Goal: Information Seeking & Learning: Learn about a topic

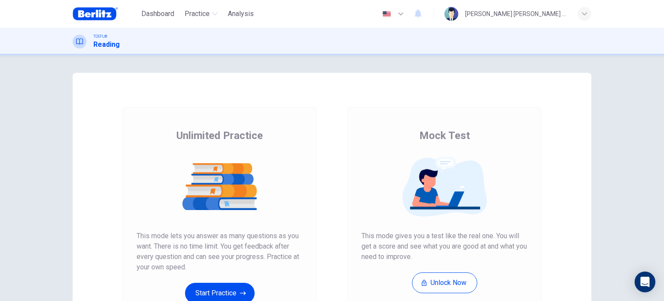
scroll to position [87, 0]
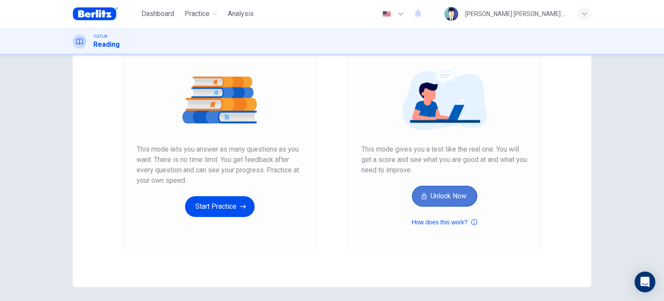
click at [426, 197] on button "Unlock Now" at bounding box center [444, 196] width 65 height 21
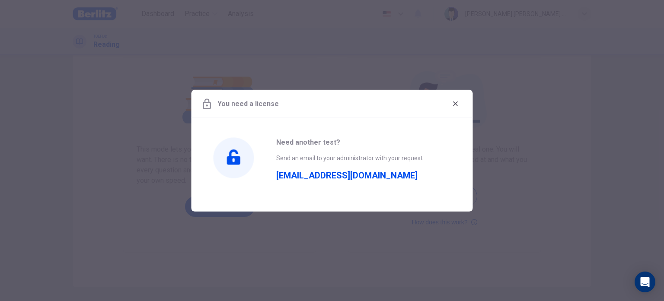
click at [460, 106] on button "button" at bounding box center [456, 103] width 14 height 14
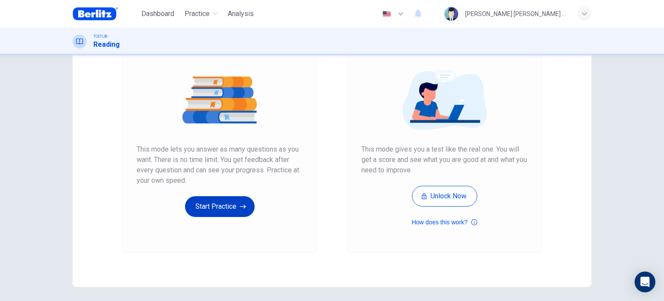
click at [215, 208] on button "Start Practice" at bounding box center [220, 206] width 70 height 21
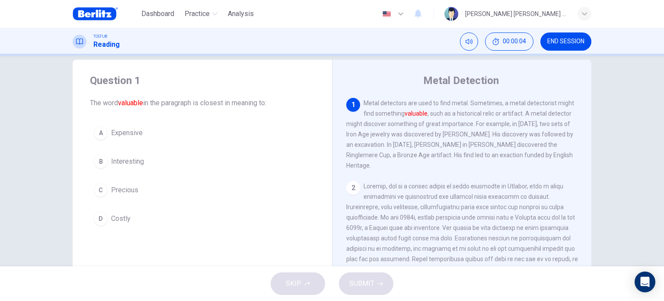
scroll to position [0, 0]
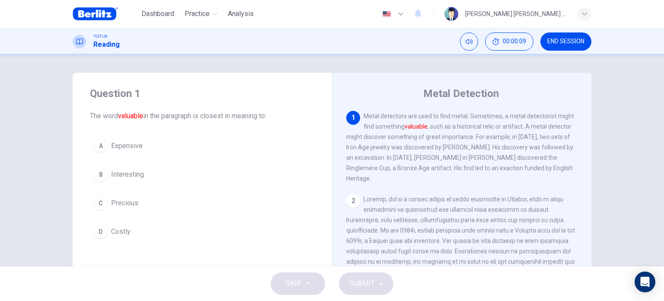
drag, startPoint x: 370, startPoint y: 128, endPoint x: 417, endPoint y: 129, distance: 46.7
click at [417, 129] on span "Metal detectors are used to find metal. Sometimes, a metal detectorist might fi…" at bounding box center [461, 146] width 228 height 69
click at [125, 202] on span "Precious" at bounding box center [124, 203] width 27 height 10
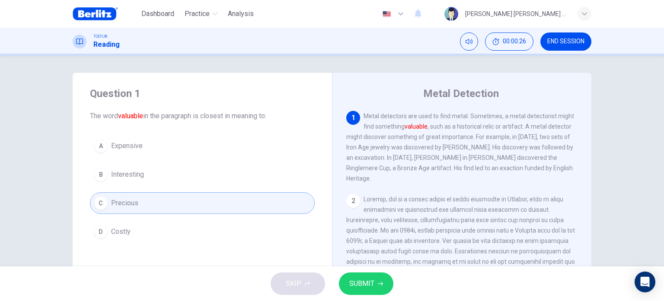
click at [362, 285] on span "SUBMIT" at bounding box center [362, 283] width 25 height 12
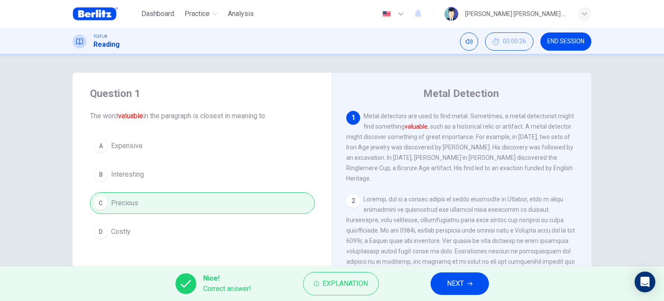
click at [460, 285] on span "NEXT" at bounding box center [455, 283] width 17 height 12
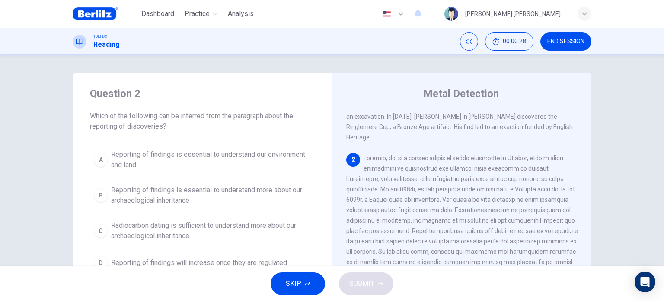
scroll to position [43, 0]
drag, startPoint x: 477, startPoint y: 148, endPoint x: 531, endPoint y: 153, distance: 54.2
click at [531, 153] on div "2" at bounding box center [463, 223] width 232 height 145
drag, startPoint x: 130, startPoint y: 125, endPoint x: 169, endPoint y: 125, distance: 38.9
click at [168, 124] on span "Which of the following can be inferred from the paragraph about the reporting o…" at bounding box center [202, 121] width 225 height 21
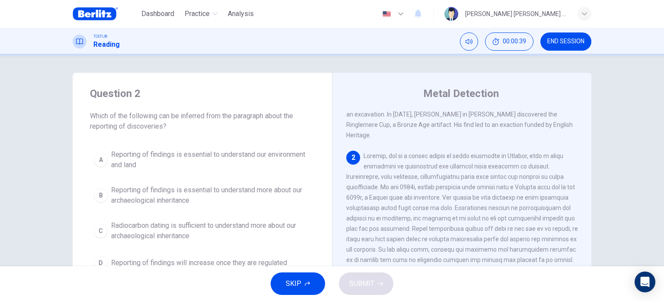
drag, startPoint x: 154, startPoint y: 116, endPoint x: 209, endPoint y: 120, distance: 54.2
click at [211, 114] on span "Which of the following can be inferred from the paragraph about the reporting o…" at bounding box center [202, 121] width 225 height 21
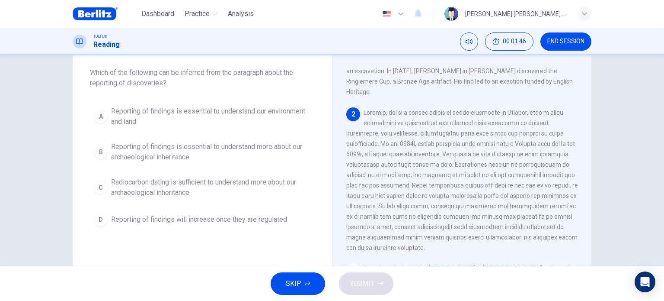
drag, startPoint x: 426, startPoint y: 125, endPoint x: 432, endPoint y: 129, distance: 7.0
click at [432, 129] on span at bounding box center [463, 180] width 232 height 142
click at [438, 135] on span at bounding box center [463, 180] width 232 height 142
drag, startPoint x: 443, startPoint y: 158, endPoint x: 434, endPoint y: 155, distance: 9.2
click at [434, 155] on span at bounding box center [463, 180] width 232 height 142
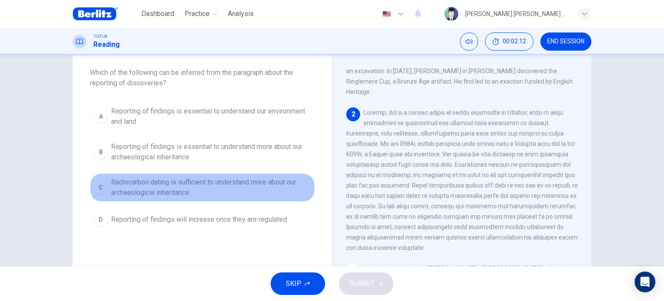
click at [201, 185] on span "Radiocarbon dating is sufficient to understand more about our archaeological in…" at bounding box center [211, 187] width 200 height 21
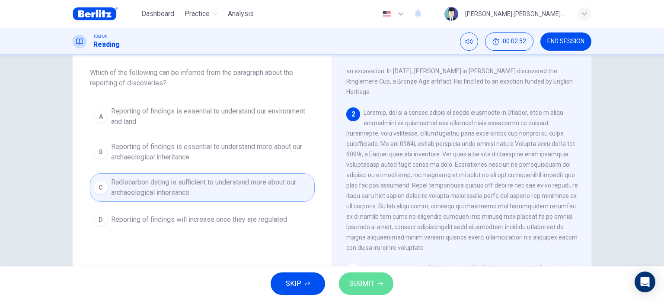
click at [357, 285] on span "SUBMIT" at bounding box center [362, 283] width 25 height 12
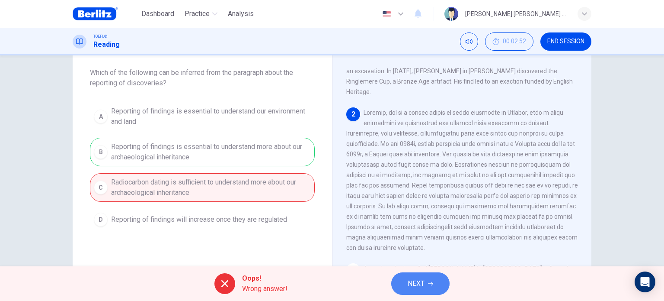
click at [405, 283] on button "NEXT" at bounding box center [421, 283] width 58 height 22
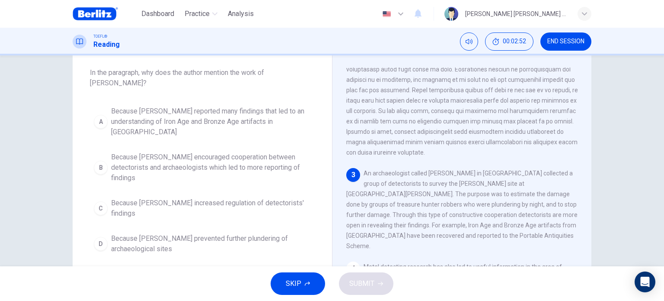
scroll to position [148, 0]
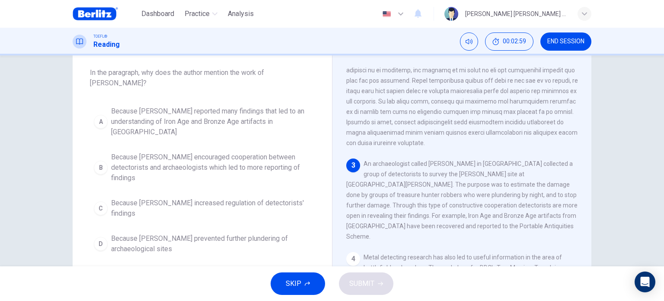
drag, startPoint x: 196, startPoint y: 75, endPoint x: 263, endPoint y: 72, distance: 67.1
click at [261, 71] on span "In the paragraph, why does the author mention the work of [PERSON_NAME]?" at bounding box center [202, 77] width 225 height 21
click at [318, 74] on div "Question 3 In the paragraph, why does the author mention the work of [PERSON_NA…" at bounding box center [203, 150] width 260 height 242
drag, startPoint x: 418, startPoint y: 182, endPoint x: 471, endPoint y: 185, distance: 52.8
click at [471, 185] on span "An archaeologist called [PERSON_NAME] in [GEOGRAPHIC_DATA] collected a group of…" at bounding box center [462, 200] width 231 height 80
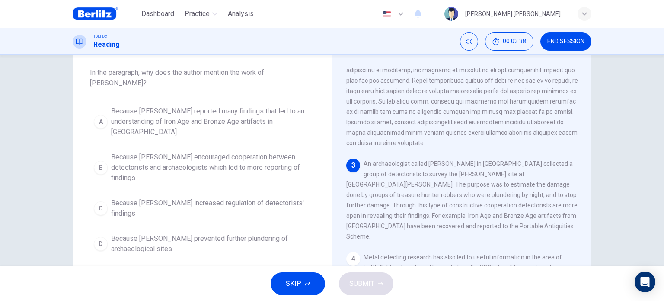
click at [203, 198] on span "Because [PERSON_NAME] increased regulation of detectorists' findings" at bounding box center [211, 208] width 200 height 21
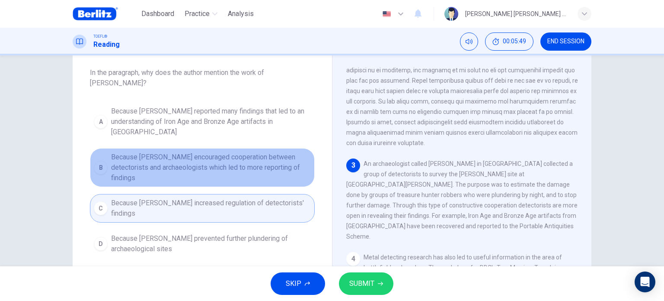
click at [218, 152] on span "Because [PERSON_NAME] encouraged cooperation between detectorists and archaeolo…" at bounding box center [211, 167] width 200 height 31
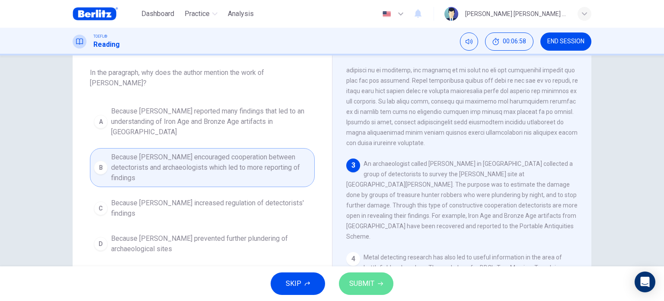
click at [363, 280] on span "SUBMIT" at bounding box center [362, 283] width 25 height 12
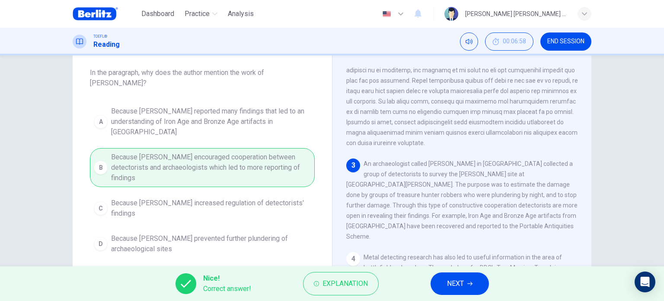
click at [473, 288] on button "NEXT" at bounding box center [460, 283] width 58 height 22
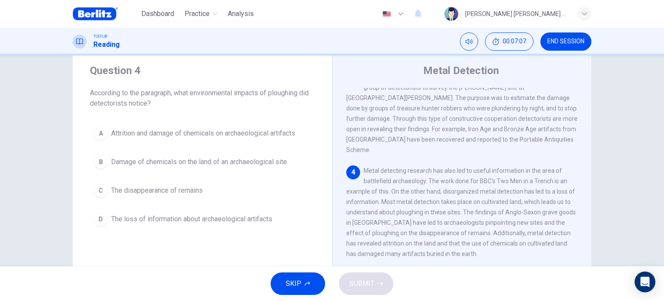
scroll to position [43, 0]
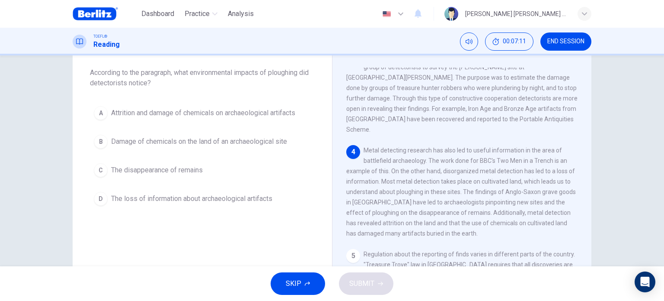
drag, startPoint x: 387, startPoint y: 139, endPoint x: 478, endPoint y: 139, distance: 90.8
click at [478, 147] on span "Metal detecting research has also led to useful information in the area of batt…" at bounding box center [462, 192] width 230 height 90
drag, startPoint x: 362, startPoint y: 150, endPoint x: 440, endPoint y: 153, distance: 78.8
click at [435, 154] on div "4 Metal detecting research has also led to useful information in the area of ba…" at bounding box center [463, 191] width 232 height 93
drag, startPoint x: 487, startPoint y: 150, endPoint x: 512, endPoint y: 152, distance: 25.2
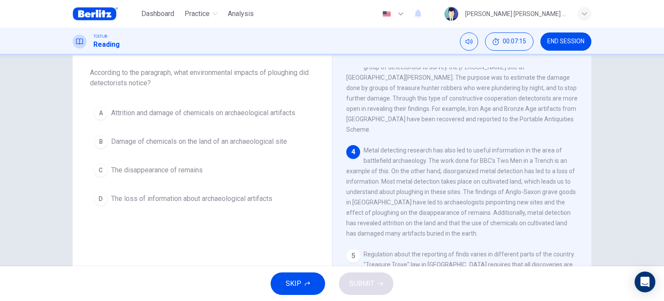
click at [516, 151] on span "Metal detecting research has also led to useful information in the area of batt…" at bounding box center [462, 192] width 230 height 90
drag, startPoint x: 421, startPoint y: 185, endPoint x: 464, endPoint y: 185, distance: 42.8
click at [464, 185] on span "Metal detecting research has also led to useful information in the area of batt…" at bounding box center [462, 192] width 230 height 90
drag, startPoint x: 485, startPoint y: 184, endPoint x: 538, endPoint y: 187, distance: 53.3
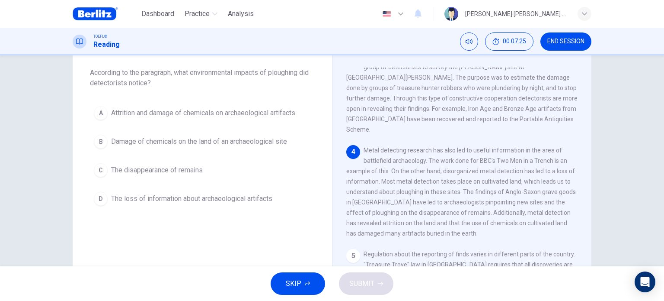
click at [538, 187] on div "4 Metal detecting research has also led to useful information in the area of ba…" at bounding box center [463, 191] width 232 height 93
click at [466, 204] on span "Metal detecting research has also led to useful information in the area of batt…" at bounding box center [462, 192] width 230 height 90
click at [440, 212] on span "Metal detecting research has also led to useful information in the area of batt…" at bounding box center [462, 192] width 230 height 90
drag, startPoint x: 394, startPoint y: 215, endPoint x: 473, endPoint y: 216, distance: 79.6
click at [472, 216] on span "Metal detecting research has also led to useful information in the area of batt…" at bounding box center [462, 192] width 230 height 90
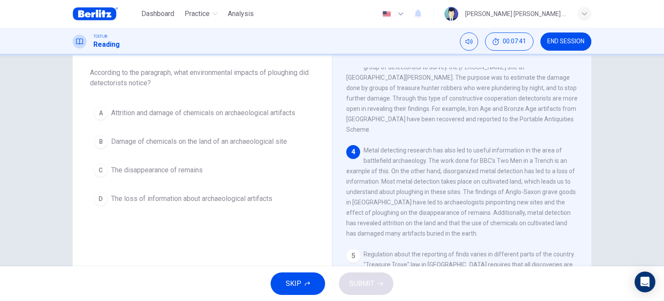
click at [473, 216] on span "Metal detecting research has also led to useful information in the area of batt…" at bounding box center [462, 192] width 230 height 90
drag, startPoint x: 410, startPoint y: 225, endPoint x: 460, endPoint y: 225, distance: 50.2
click at [460, 225] on span "Metal detecting research has also led to useful information in the area of batt…" at bounding box center [462, 192] width 230 height 90
drag, startPoint x: 265, startPoint y: 75, endPoint x: 294, endPoint y: 79, distance: 29.2
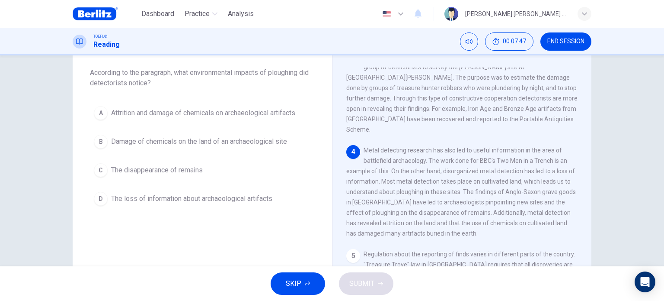
click at [294, 79] on span "According to the paragraph, what environmental impacts of ploughing did detecto…" at bounding box center [202, 77] width 225 height 21
drag, startPoint x: 283, startPoint y: 73, endPoint x: 285, endPoint y: 79, distance: 6.7
click at [285, 79] on span "According to the paragraph, what environmental impacts of ploughing did detecto…" at bounding box center [202, 77] width 225 height 21
drag, startPoint x: 472, startPoint y: 142, endPoint x: 495, endPoint y: 145, distance: 24.0
click at [497, 145] on div "4 Metal detecting research has also led to useful information in the area of ba…" at bounding box center [463, 191] width 232 height 93
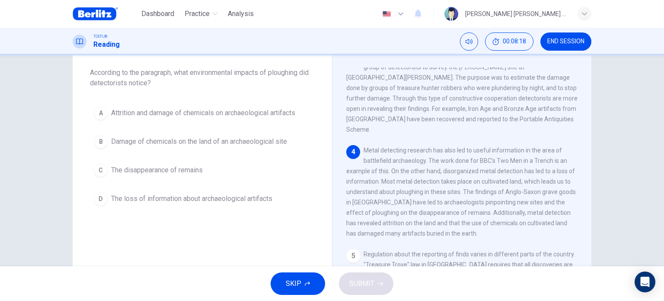
click at [520, 173] on span "Metal detecting research has also led to useful information in the area of batt…" at bounding box center [462, 192] width 230 height 90
drag, startPoint x: 473, startPoint y: 173, endPoint x: 461, endPoint y: 182, distance: 15.1
click at [461, 182] on span "Metal detecting research has also led to useful information in the area of batt…" at bounding box center [462, 192] width 230 height 90
click at [465, 203] on span "Metal detecting research has also led to useful information in the area of batt…" at bounding box center [462, 192] width 230 height 90
drag, startPoint x: 464, startPoint y: 203, endPoint x: 464, endPoint y: 208, distance: 4.8
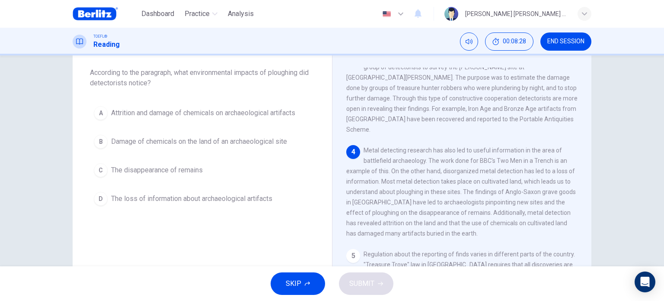
click at [464, 208] on div "4 Metal detecting research has also led to useful information in the area of ba…" at bounding box center [463, 191] width 232 height 93
click at [192, 143] on span "Damage of chemicals on the land of an archaeological site" at bounding box center [199, 141] width 176 height 10
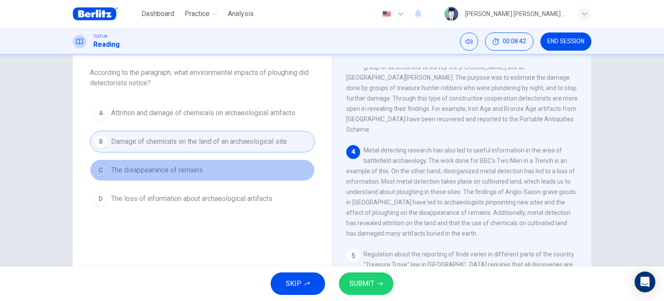
click at [185, 174] on span "The disappearance of remains" at bounding box center [157, 170] width 92 height 10
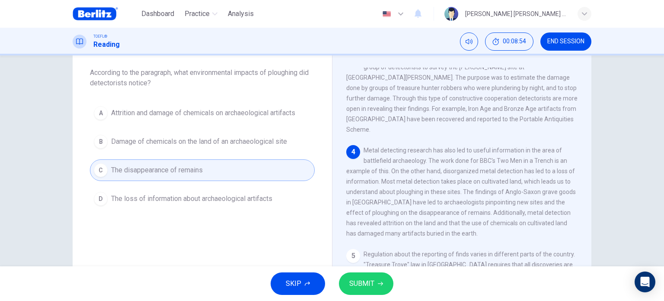
drag, startPoint x: 462, startPoint y: 204, endPoint x: 400, endPoint y: 200, distance: 62.0
click at [400, 200] on span "Metal detecting research has also led to useful information in the area of batt…" at bounding box center [462, 192] width 230 height 90
click at [375, 282] on button "SUBMIT" at bounding box center [366, 283] width 55 height 22
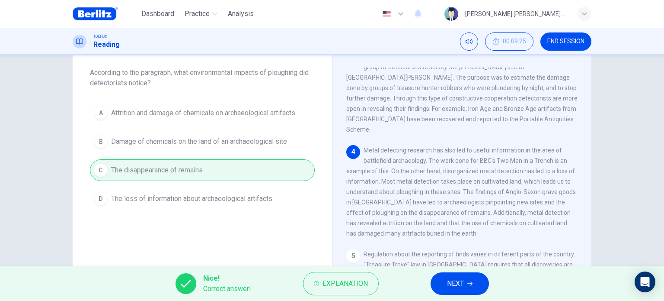
click at [476, 287] on button "NEXT" at bounding box center [460, 283] width 58 height 22
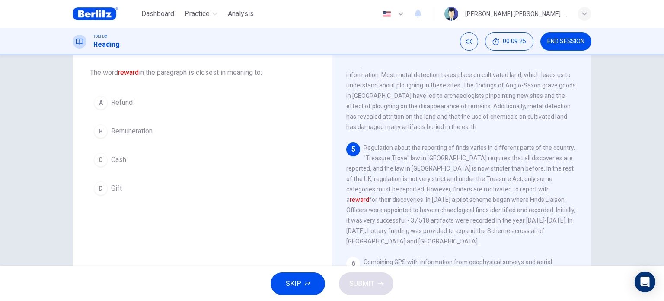
scroll to position [362, 0]
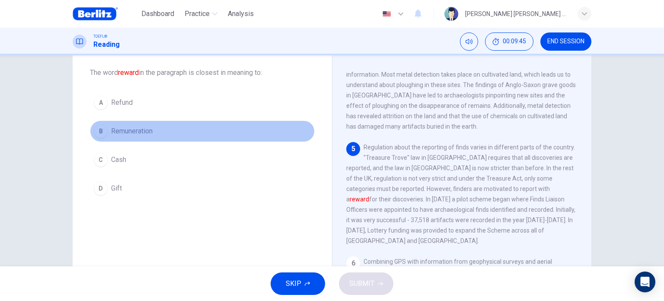
click at [135, 135] on span "Remuneration" at bounding box center [132, 131] width 42 height 10
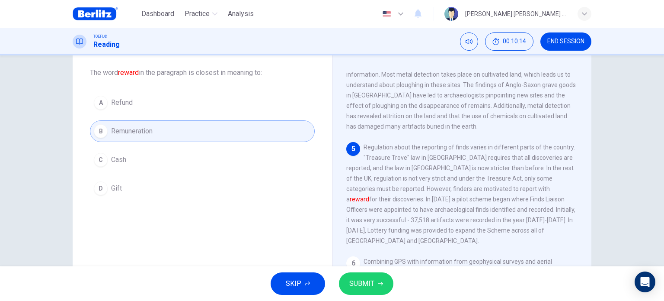
click at [373, 283] on span "SUBMIT" at bounding box center [362, 283] width 25 height 12
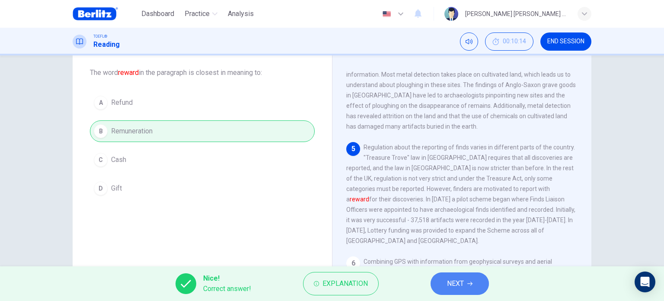
click at [472, 286] on button "NEXT" at bounding box center [460, 283] width 58 height 22
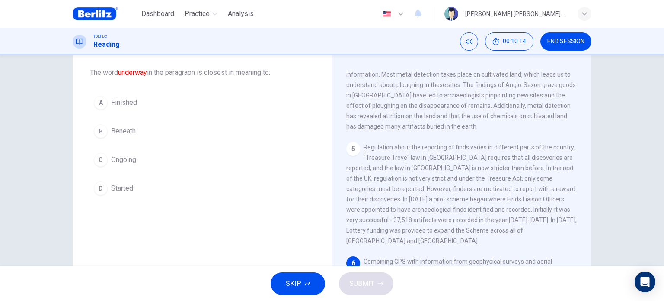
scroll to position [403, 0]
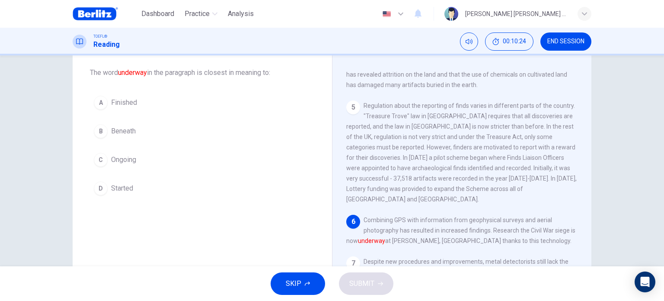
drag, startPoint x: 420, startPoint y: 215, endPoint x: 472, endPoint y: 216, distance: 52.4
click at [472, 216] on span "Combining GPS with information from geophysical surveys and aerial photography …" at bounding box center [461, 230] width 229 height 28
drag, startPoint x: 365, startPoint y: 226, endPoint x: 433, endPoint y: 228, distance: 67.5
click at [433, 228] on span "Combining GPS with information from geophysical surveys and aerial photography …" at bounding box center [461, 230] width 229 height 28
drag, startPoint x: 490, startPoint y: 217, endPoint x: 539, endPoint y: 218, distance: 48.9
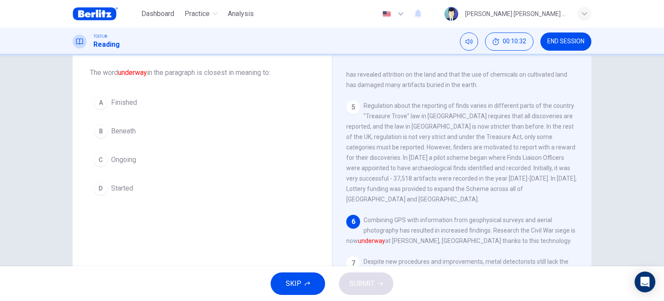
click at [539, 218] on span "Combining GPS with information from geophysical surveys and aerial photography …" at bounding box center [461, 230] width 229 height 28
click at [119, 162] on span "Ongoing" at bounding box center [123, 159] width 25 height 10
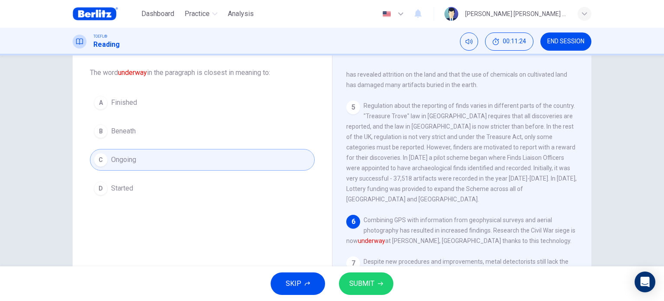
click at [377, 279] on button "SUBMIT" at bounding box center [366, 283] width 55 height 22
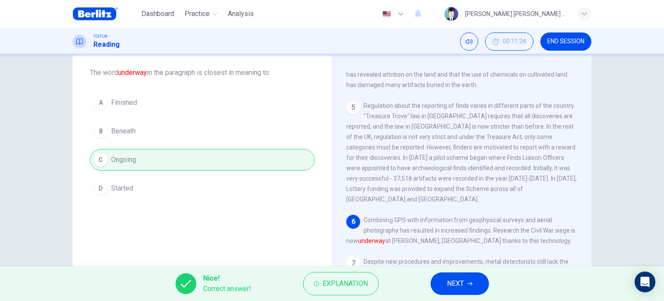
click at [460, 285] on span "NEXT" at bounding box center [455, 283] width 17 height 12
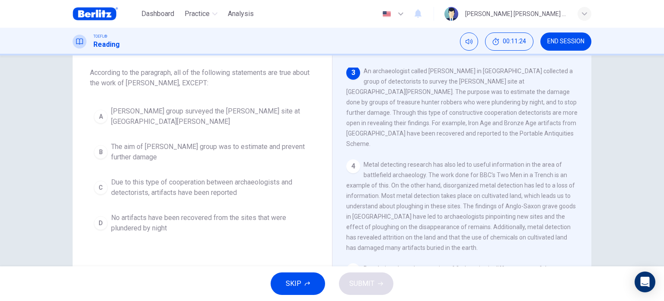
scroll to position [235, 0]
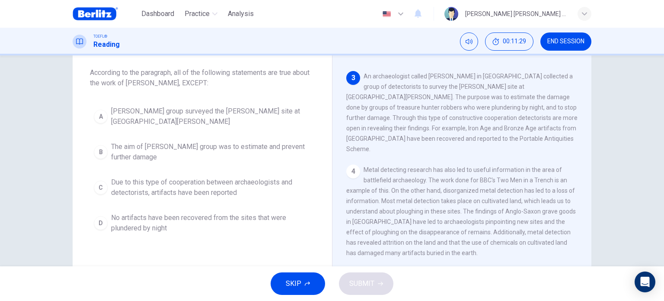
drag, startPoint x: 391, startPoint y: 86, endPoint x: 436, endPoint y: 86, distance: 45.4
click at [436, 86] on span "An archaeologist called [PERSON_NAME] in [GEOGRAPHIC_DATA] collected a group of…" at bounding box center [462, 113] width 231 height 80
drag, startPoint x: 397, startPoint y: 73, endPoint x: 469, endPoint y: 74, distance: 72.3
click at [469, 74] on span "An archaeologist called [PERSON_NAME] in [GEOGRAPHIC_DATA] collected a group of…" at bounding box center [462, 113] width 231 height 80
click at [166, 224] on span "No artifacts have been recovered from the sites that were plundered by night" at bounding box center [211, 222] width 200 height 21
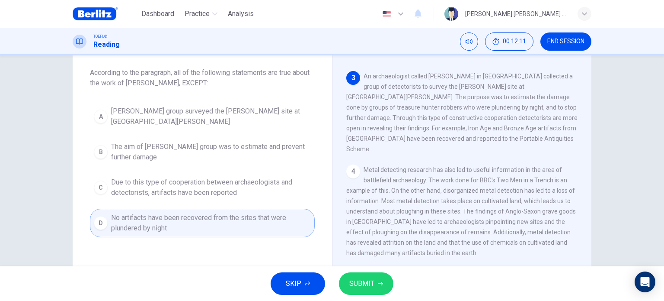
click at [375, 287] on button "SUBMIT" at bounding box center [366, 283] width 55 height 22
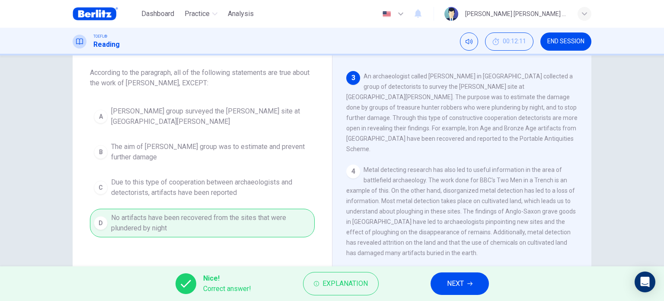
click at [460, 282] on span "NEXT" at bounding box center [455, 283] width 17 height 12
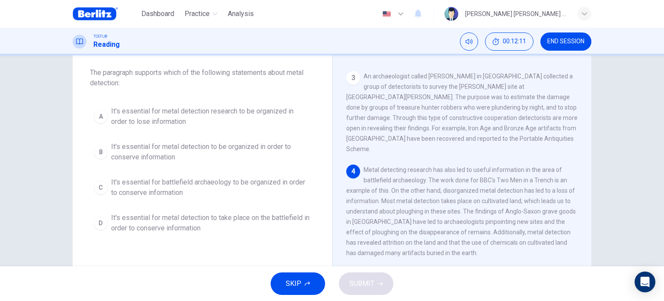
scroll to position [255, 0]
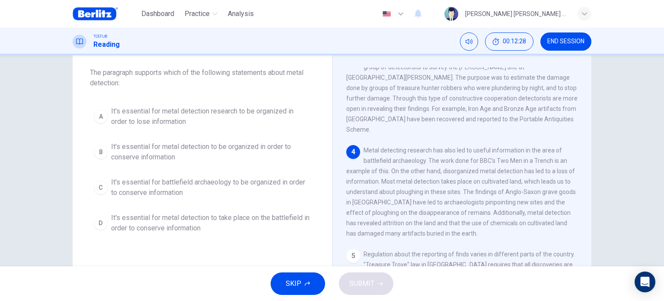
drag, startPoint x: 388, startPoint y: 150, endPoint x: 417, endPoint y: 149, distance: 29.4
click at [417, 149] on span "Metal detecting research has also led to useful information in the area of batt…" at bounding box center [462, 192] width 230 height 90
drag, startPoint x: 429, startPoint y: 149, endPoint x: 493, endPoint y: 154, distance: 64.7
click at [493, 154] on div "4 Metal detecting research has also led to useful information in the area of ba…" at bounding box center [463, 191] width 232 height 93
drag, startPoint x: 381, startPoint y: 171, endPoint x: 455, endPoint y: 172, distance: 74.4
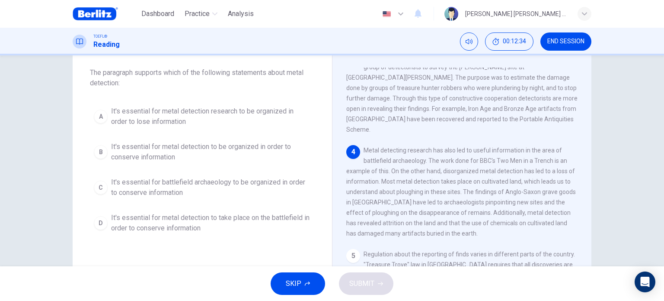
click at [455, 172] on span "Metal detecting research has also led to useful information in the area of batt…" at bounding box center [462, 192] width 230 height 90
click at [185, 188] on span "It's essential for battlefield archaeology to be organized in order to conserve…" at bounding box center [211, 187] width 200 height 21
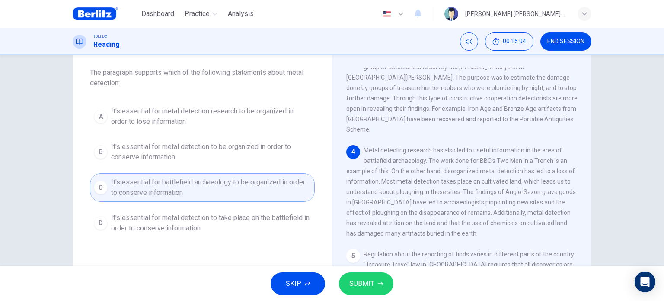
click at [149, 219] on span "It's essential for metal detection to take place on the battlefield in order to…" at bounding box center [211, 222] width 200 height 21
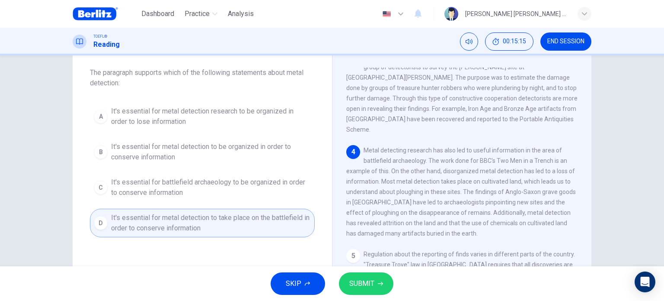
click at [385, 287] on button "SUBMIT" at bounding box center [366, 283] width 55 height 22
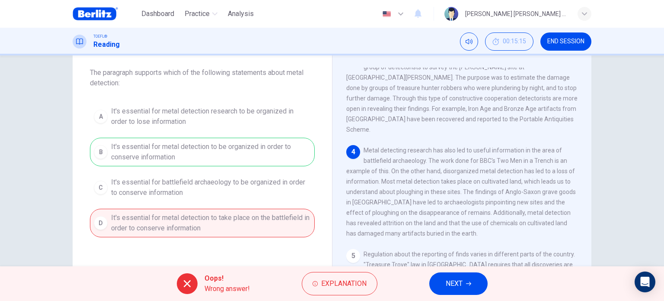
click at [462, 280] on span "NEXT" at bounding box center [454, 283] width 17 height 12
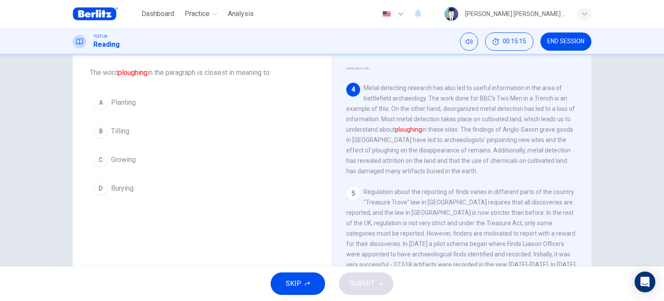
scroll to position [321, 0]
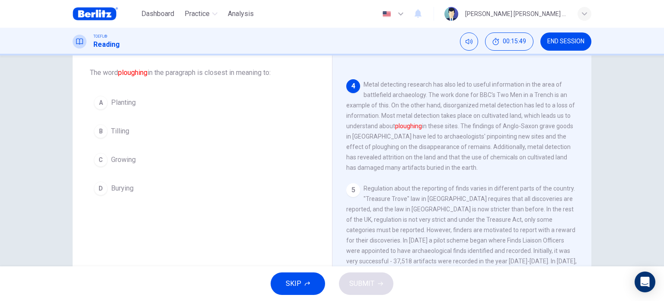
drag, startPoint x: 463, startPoint y: 129, endPoint x: 482, endPoint y: 131, distance: 19.5
click at [485, 131] on div "4 Metal detecting research has also led to useful information in the area of ba…" at bounding box center [463, 125] width 232 height 93
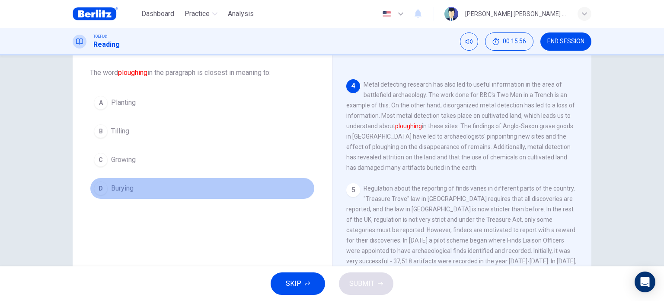
click at [133, 189] on button "D Burying" at bounding box center [202, 188] width 225 height 22
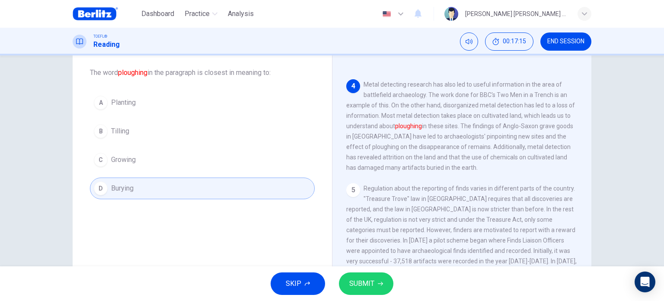
click at [370, 289] on button "SUBMIT" at bounding box center [366, 283] width 55 height 22
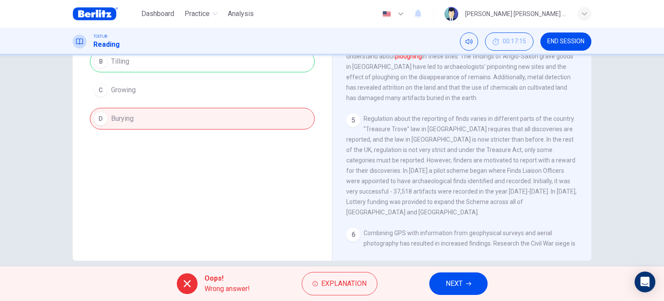
scroll to position [125, 0]
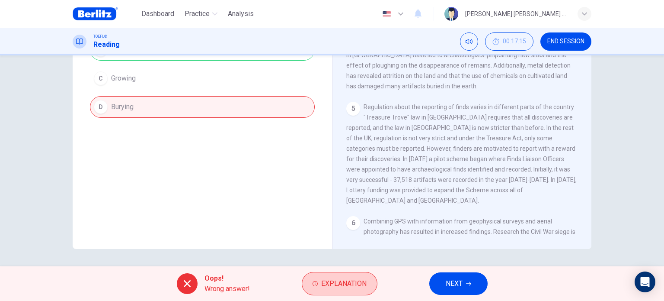
click at [330, 289] on span "Explanation" at bounding box center [343, 283] width 45 height 12
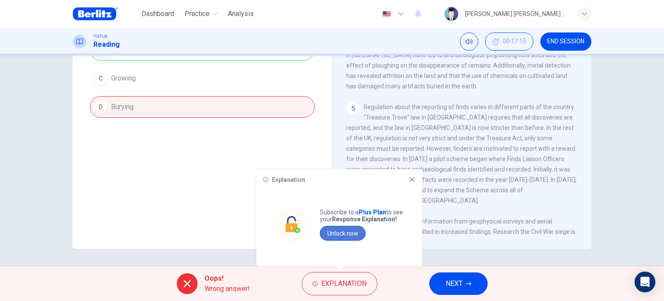
click at [352, 234] on button "Unlock now" at bounding box center [343, 233] width 46 height 15
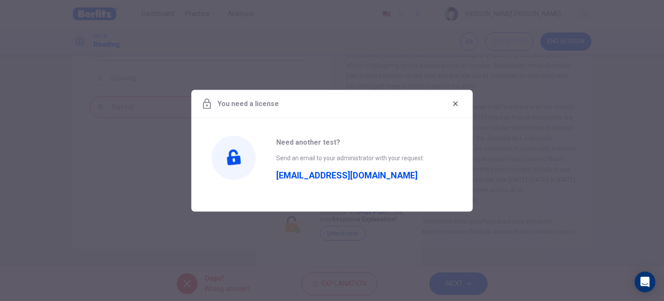
drag, startPoint x: 272, startPoint y: 175, endPoint x: 313, endPoint y: 176, distance: 41.1
click at [311, 176] on div "Need another test? Send an email to your administrator with your request: [EMAI…" at bounding box center [333, 159] width 282 height 83
click at [332, 176] on span "[EMAIL_ADDRESS][DOMAIN_NAME]" at bounding box center [346, 171] width 141 height 17
click at [462, 102] on div "You need a license" at bounding box center [333, 104] width 282 height 28
click at [453, 106] on icon "button" at bounding box center [455, 103] width 7 height 7
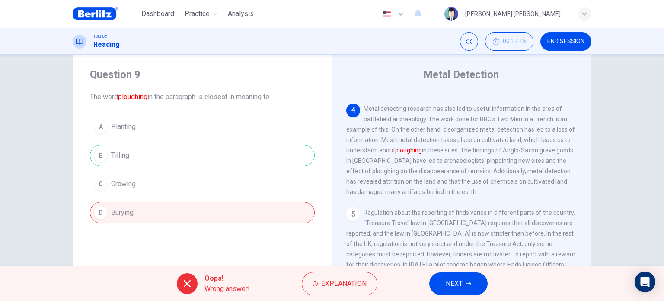
scroll to position [0, 0]
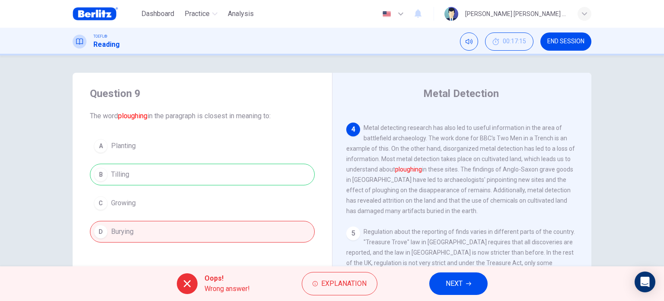
click at [447, 284] on span "NEXT" at bounding box center [454, 283] width 17 height 12
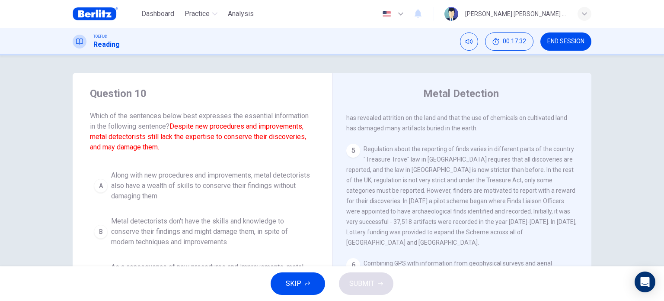
drag, startPoint x: 204, startPoint y: 117, endPoint x: 220, endPoint y: 115, distance: 15.8
click at [220, 115] on span "Which of the sentences below best expresses the essential information in the fo…" at bounding box center [202, 132] width 225 height 42
drag, startPoint x: 89, startPoint y: 124, endPoint x: 152, endPoint y: 126, distance: 63.6
click at [152, 126] on span "Which of the sentences below best expresses the essential information in the fo…" at bounding box center [202, 132] width 225 height 42
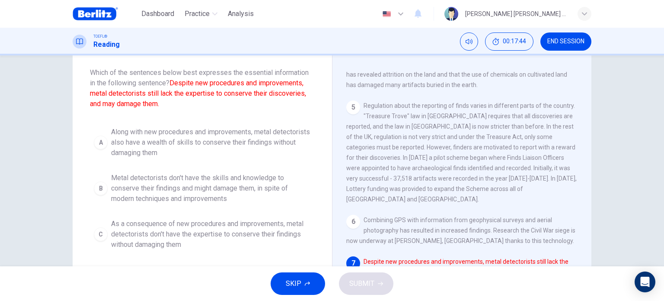
scroll to position [87, 0]
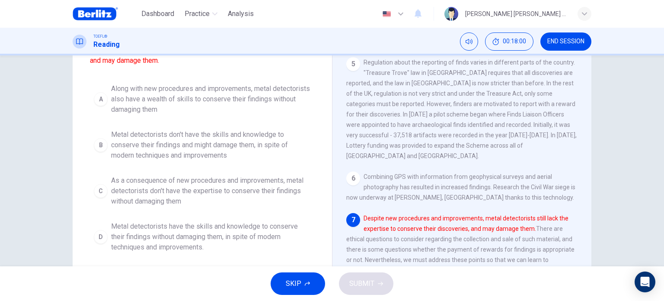
drag, startPoint x: 407, startPoint y: 244, endPoint x: 483, endPoint y: 252, distance: 77.0
click at [481, 252] on div "7 Despite new procedures and improvements, metal detectorists still lack the ex…" at bounding box center [463, 244] width 232 height 62
drag, startPoint x: 408, startPoint y: 228, endPoint x: 488, endPoint y: 230, distance: 80.1
click at [488, 230] on div "7 Despite new procedures and improvements, metal detectorists still lack the ex…" at bounding box center [463, 244] width 232 height 62
drag, startPoint x: 405, startPoint y: 238, endPoint x: 516, endPoint y: 242, distance: 110.8
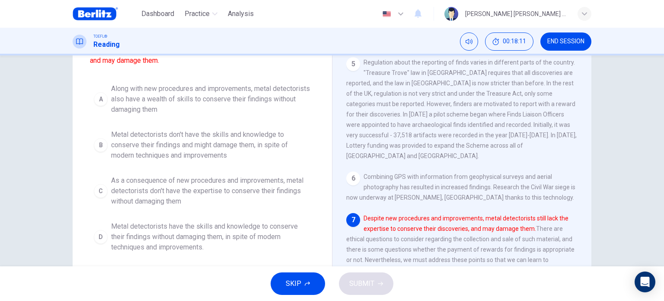
click at [516, 242] on div "7 Despite new procedures and improvements, metal detectorists still lack the ex…" at bounding box center [463, 244] width 232 height 62
click at [381, 247] on span "Despite new procedures and improvements, metal detectorists still lack the expe…" at bounding box center [461, 244] width 228 height 59
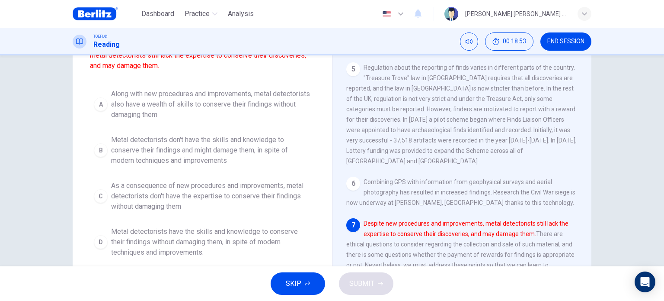
scroll to position [38, 0]
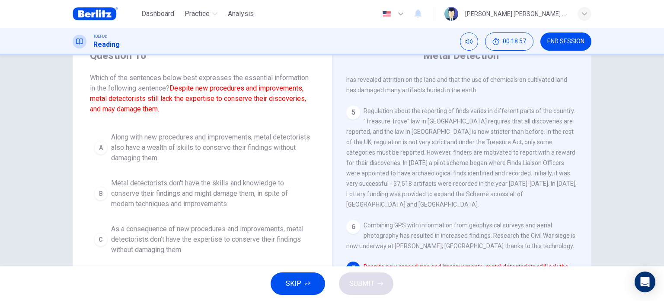
click at [230, 194] on span "Metal detectorists don't have the skills and knowledge to conserve their findin…" at bounding box center [211, 193] width 200 height 31
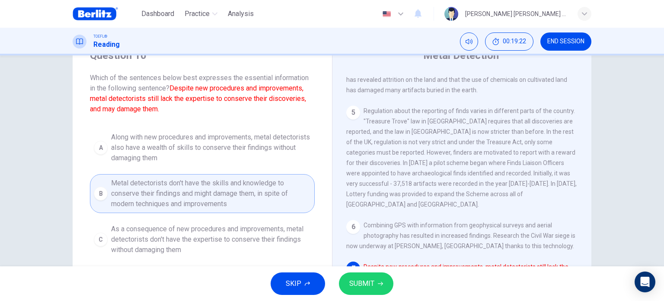
click at [373, 285] on span "SUBMIT" at bounding box center [362, 283] width 25 height 12
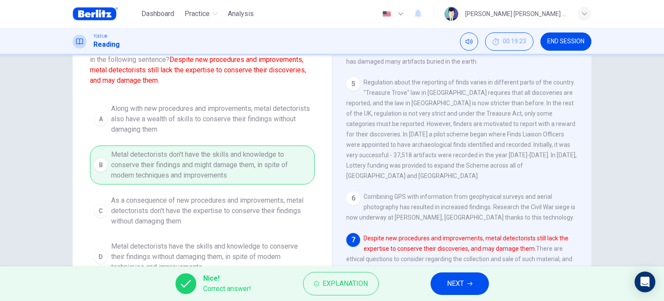
scroll to position [81, 0]
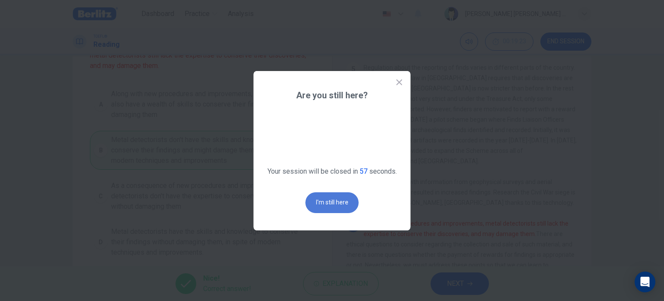
click at [338, 201] on button "I'm still here" at bounding box center [332, 202] width 53 height 21
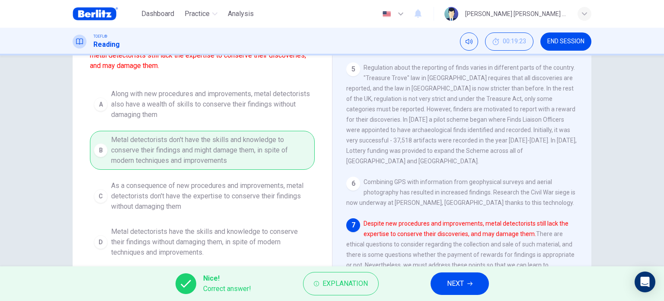
click at [446, 282] on button "NEXT" at bounding box center [460, 283] width 58 height 22
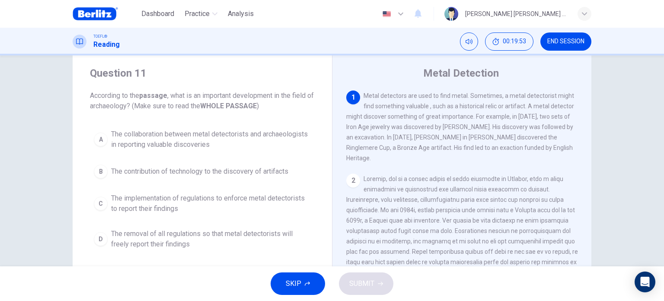
scroll to position [0, 0]
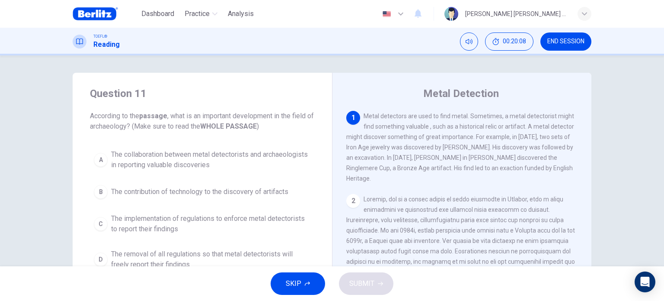
click at [160, 167] on span "The collaboration between metal detectorists and archaeologists in reporting va…" at bounding box center [211, 159] width 200 height 21
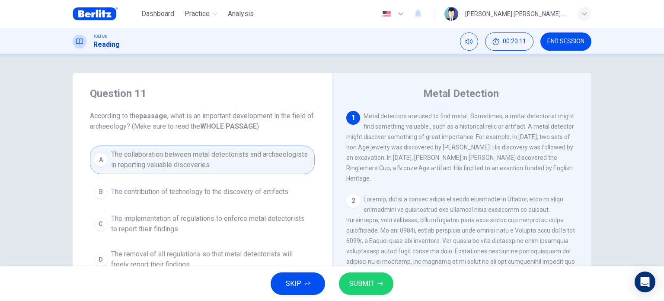
click at [212, 194] on span "The contribution of technology to the discovery of artifacts" at bounding box center [199, 191] width 177 height 10
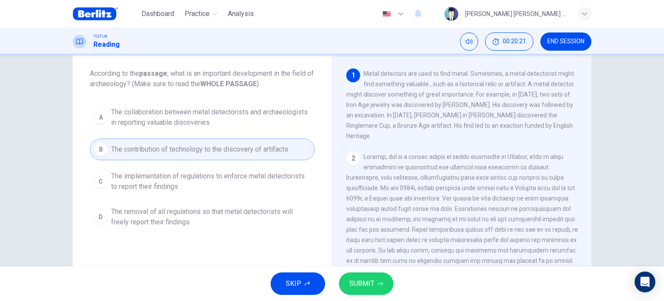
scroll to position [43, 0]
click at [359, 285] on span "SUBMIT" at bounding box center [362, 283] width 25 height 12
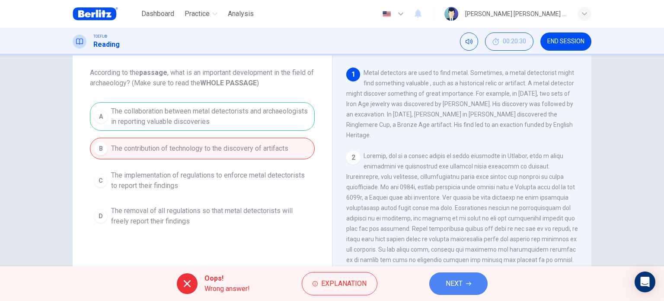
click at [476, 284] on button "NEXT" at bounding box center [459, 283] width 58 height 22
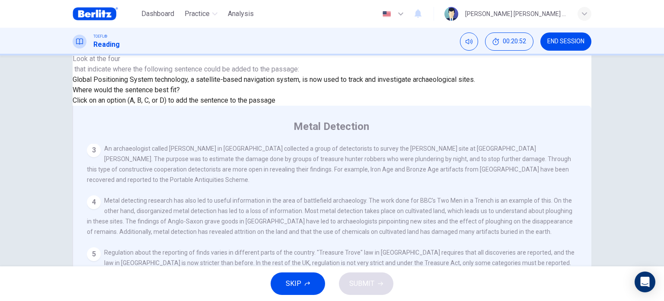
scroll to position [426, 0]
click at [365, 287] on span "SUBMIT" at bounding box center [362, 283] width 25 height 12
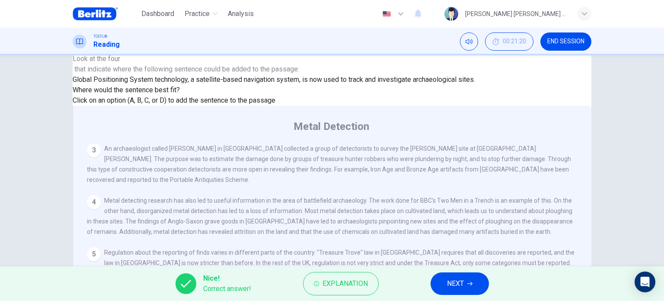
click at [477, 287] on button "NEXT" at bounding box center [460, 283] width 58 height 22
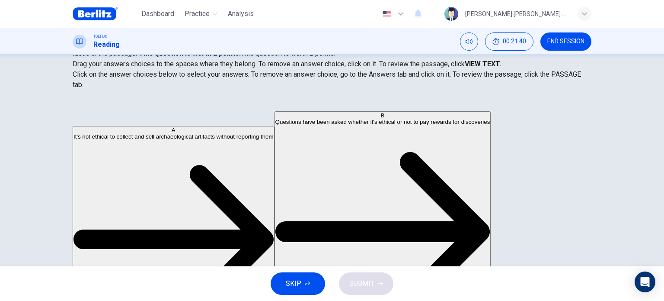
scroll to position [125, 0]
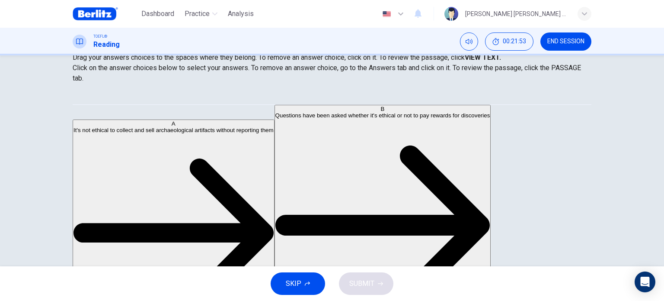
drag, startPoint x: 275, startPoint y: 90, endPoint x: 386, endPoint y: 98, distance: 111.1
drag, startPoint x: 163, startPoint y: 126, endPoint x: 348, endPoint y: 137, distance: 185.5
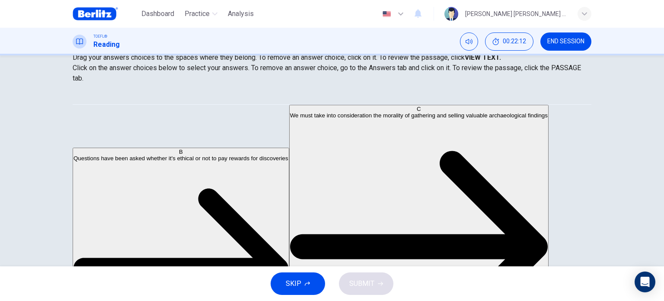
scroll to position [43, 0]
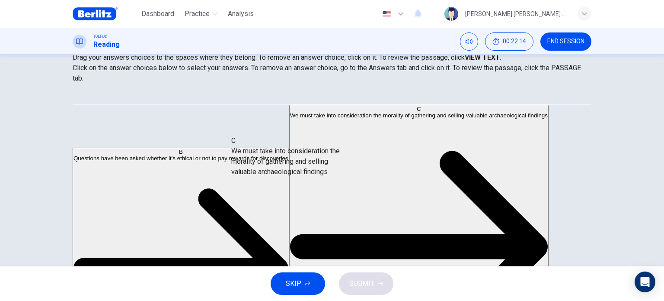
drag, startPoint x: 166, startPoint y: 146, endPoint x: 325, endPoint y: 171, distance: 160.7
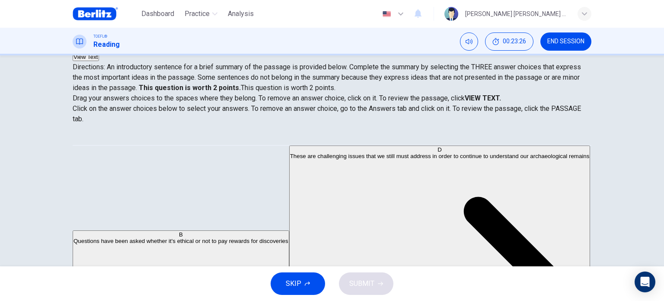
scroll to position [81, 0]
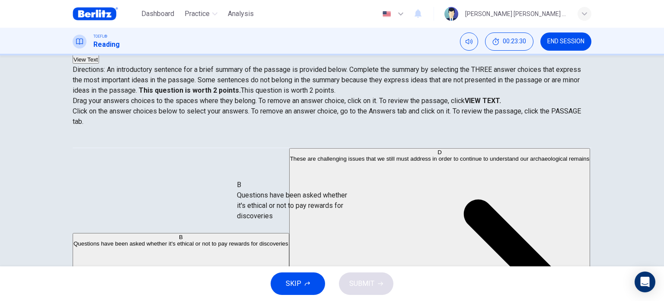
drag, startPoint x: 175, startPoint y: 170, endPoint x: 327, endPoint y: 209, distance: 156.3
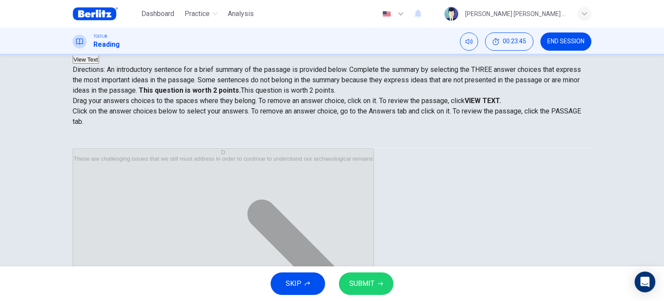
click at [379, 282] on icon "button" at bounding box center [380, 283] width 5 height 5
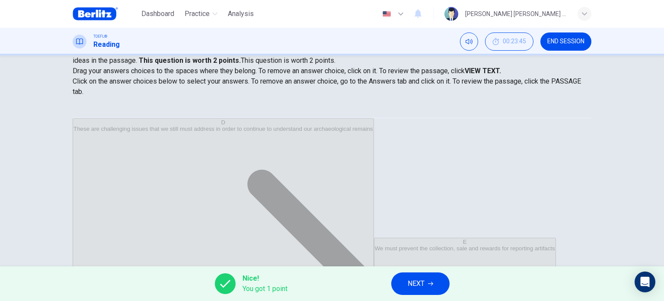
scroll to position [125, 0]
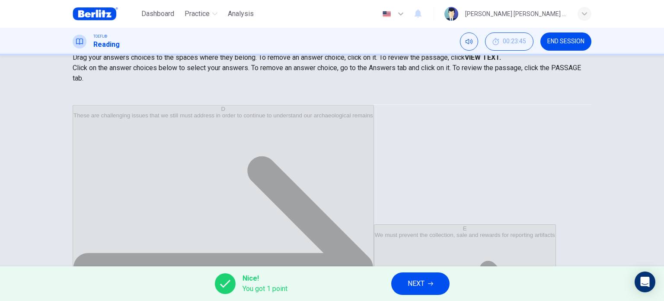
click at [577, 48] on button "END SESSION" at bounding box center [566, 41] width 51 height 18
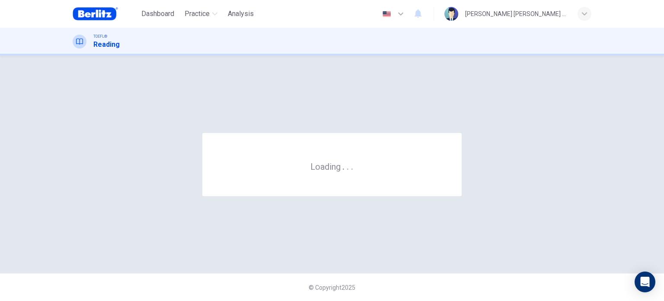
scroll to position [0, 0]
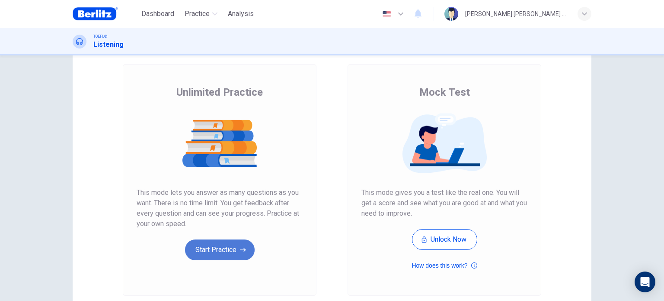
click at [197, 247] on button "Start Practice" at bounding box center [220, 249] width 70 height 21
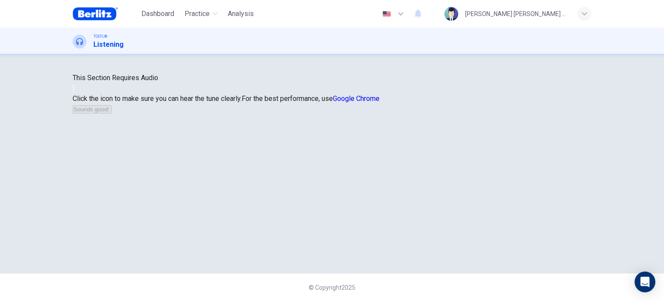
scroll to position [43, 0]
click at [74, 93] on button "button" at bounding box center [74, 88] width 2 height 8
click at [74, 90] on icon "button" at bounding box center [74, 90] width 0 height 0
